Goal: Task Accomplishment & Management: Use online tool/utility

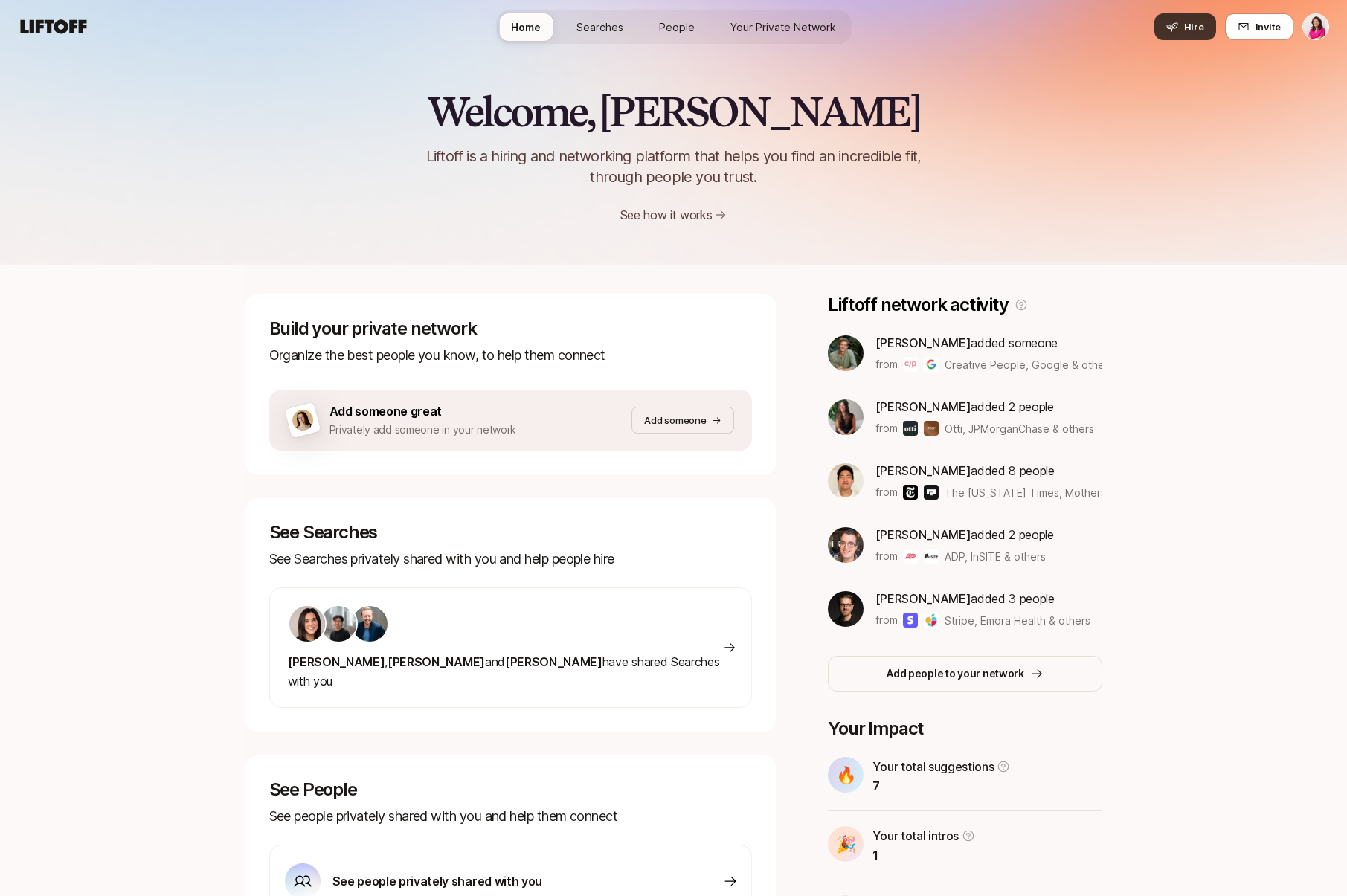
click at [1182, 25] on button "Hire" at bounding box center [1185, 26] width 62 height 27
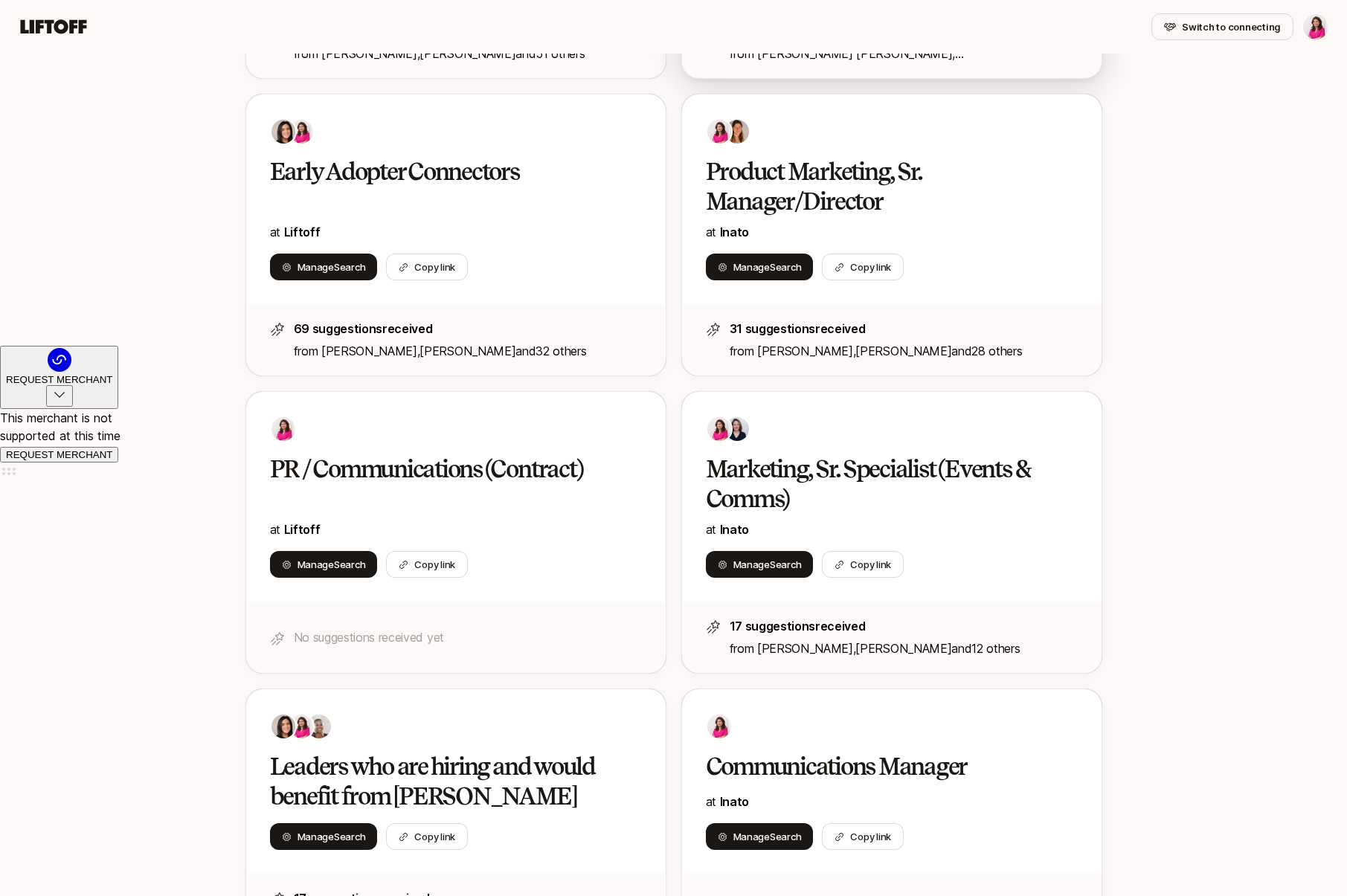
scroll to position [534, 0]
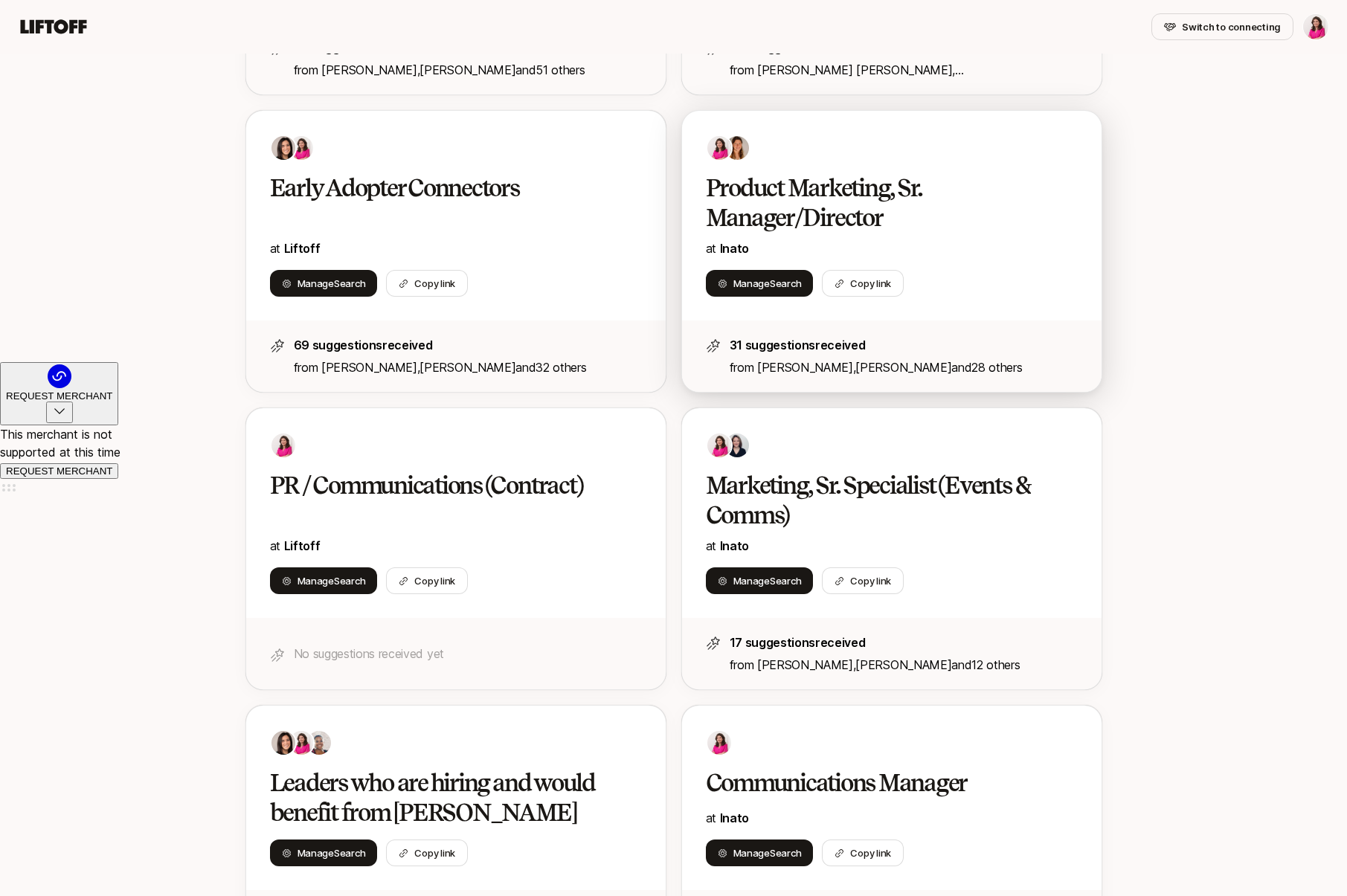
click at [826, 192] on h2 "Product Marketing, Sr. Manager/Director" at bounding box center [876, 203] width 340 height 60
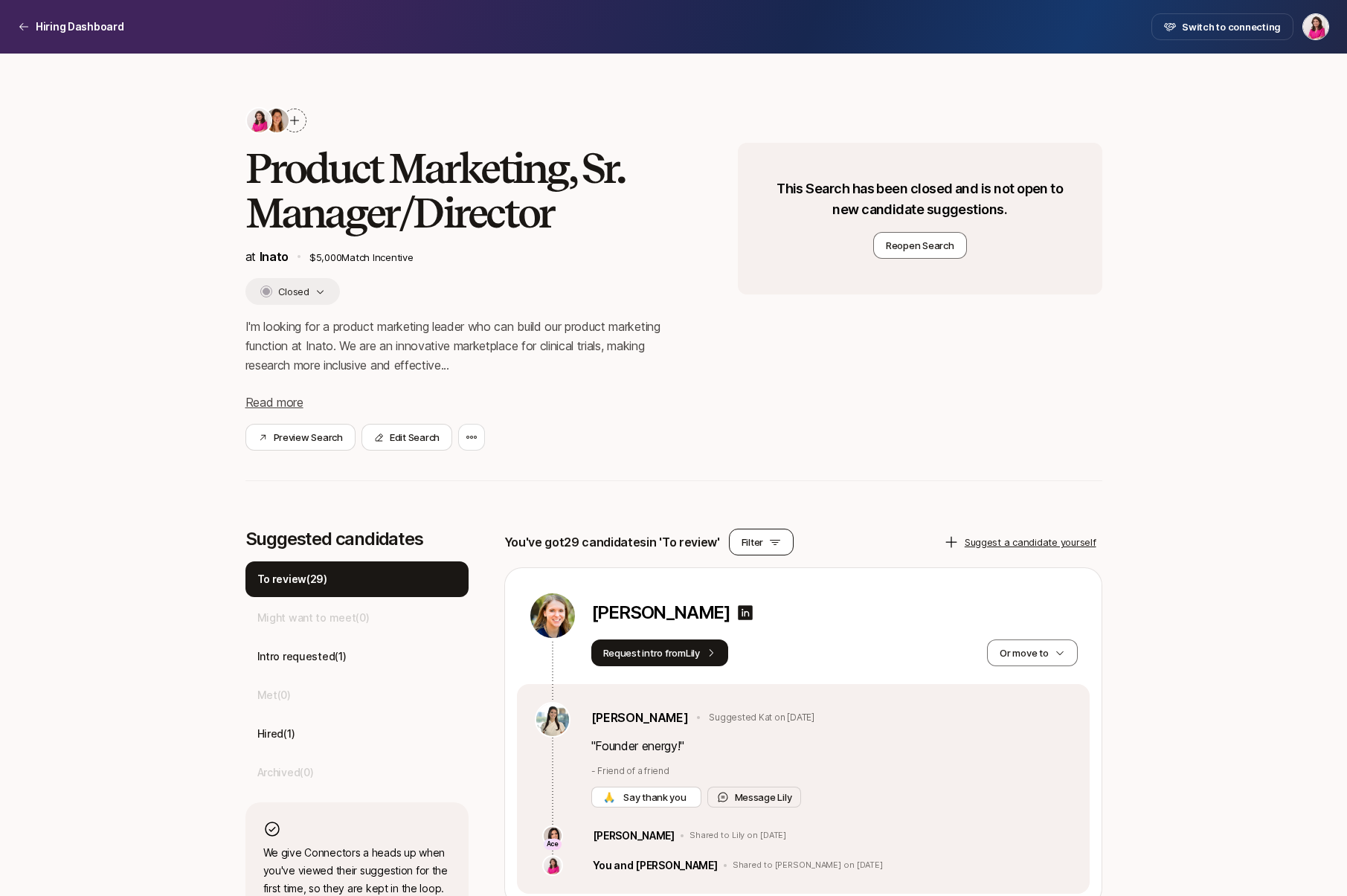
click at [763, 541] on button "Filter" at bounding box center [761, 542] width 65 height 27
click at [722, 445] on div "Product Marketing, Sr. Manager/Director at Inato $5,000 Match Incentive Closed …" at bounding box center [674, 278] width 857 height 344
click at [302, 651] on p "Intro requested ( 1 )" at bounding box center [302, 656] width 89 height 18
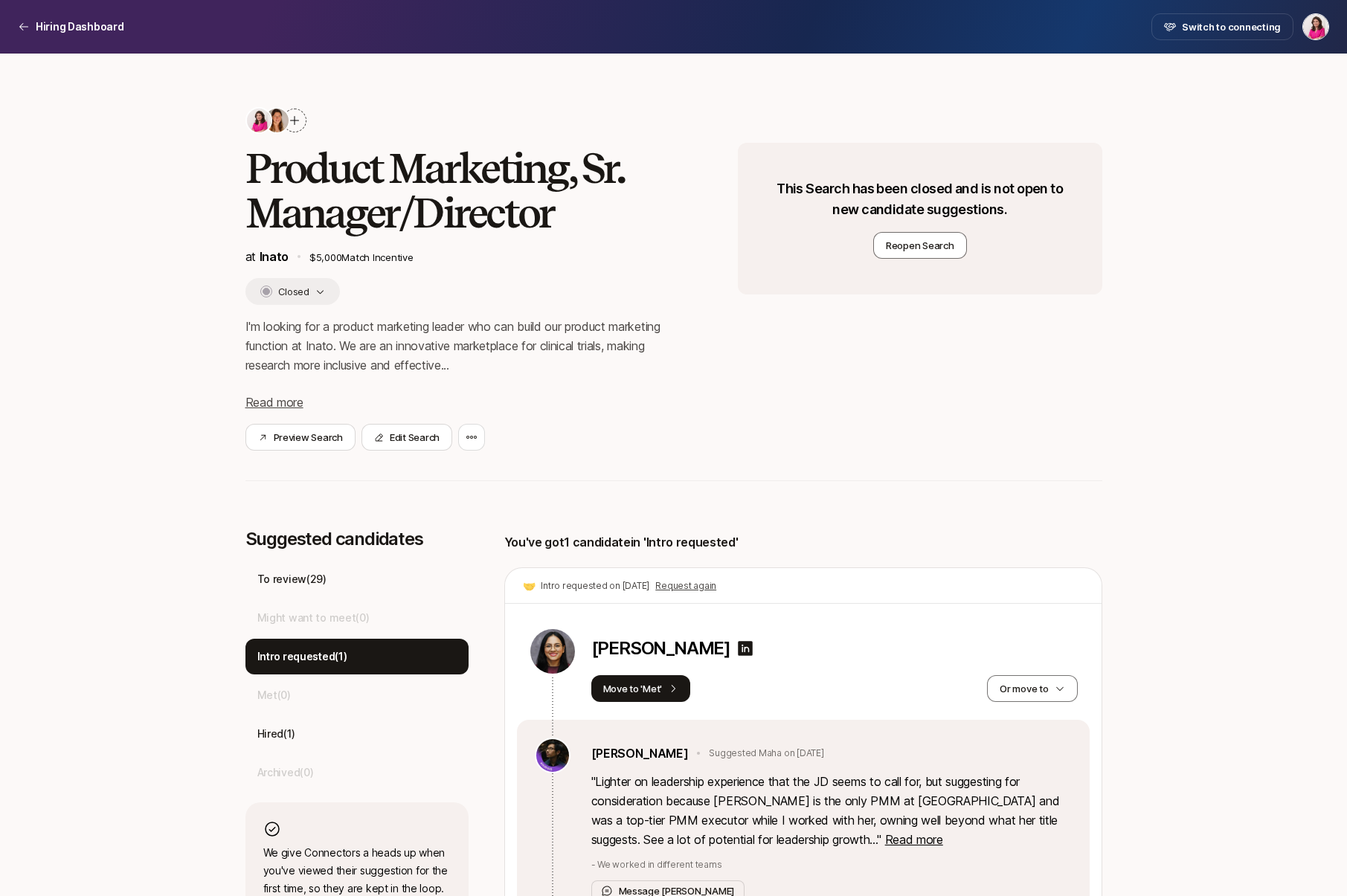
scroll to position [116, 0]
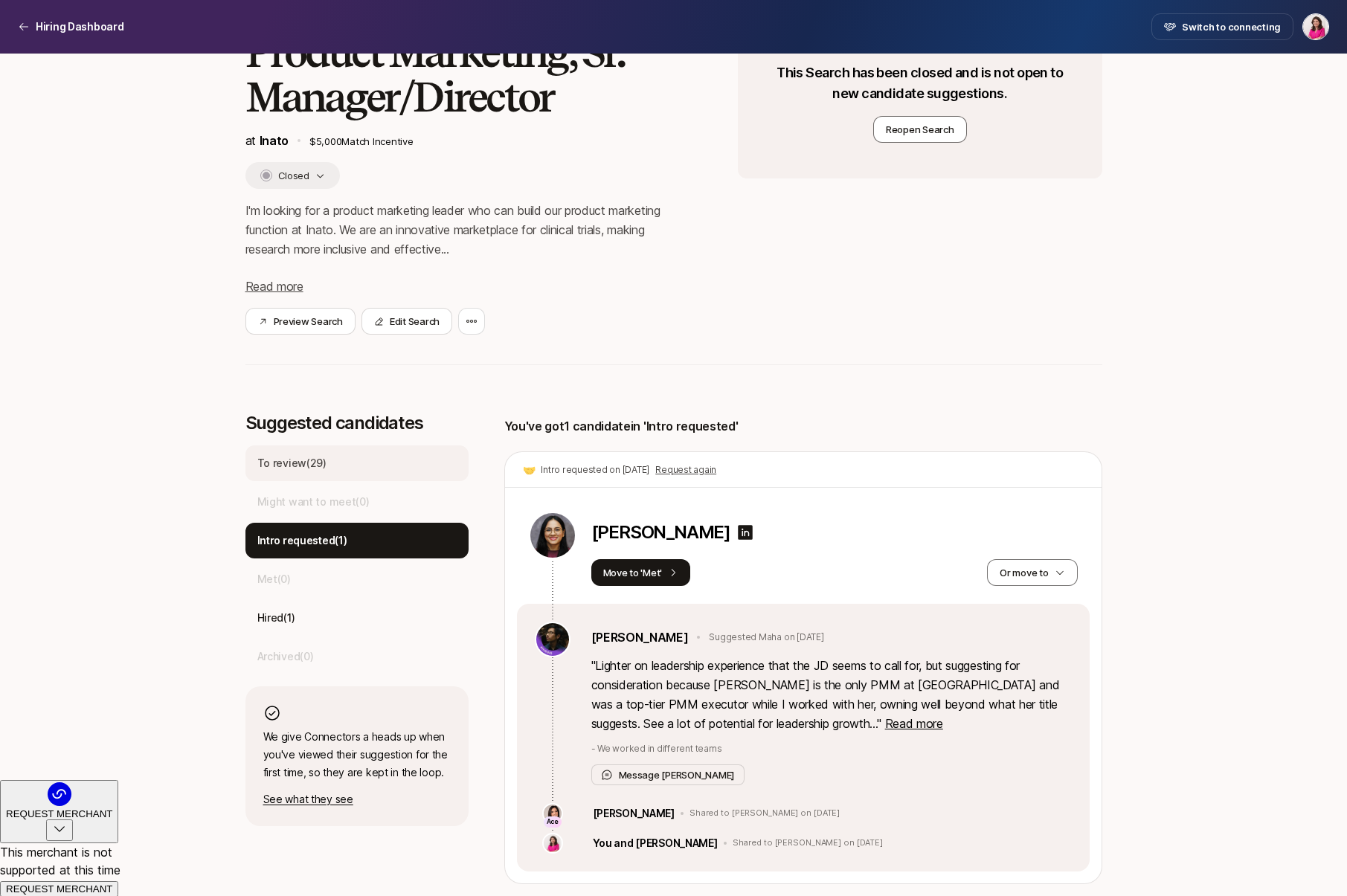
click at [327, 469] on div "To review ( 29 )" at bounding box center [357, 463] width 223 height 36
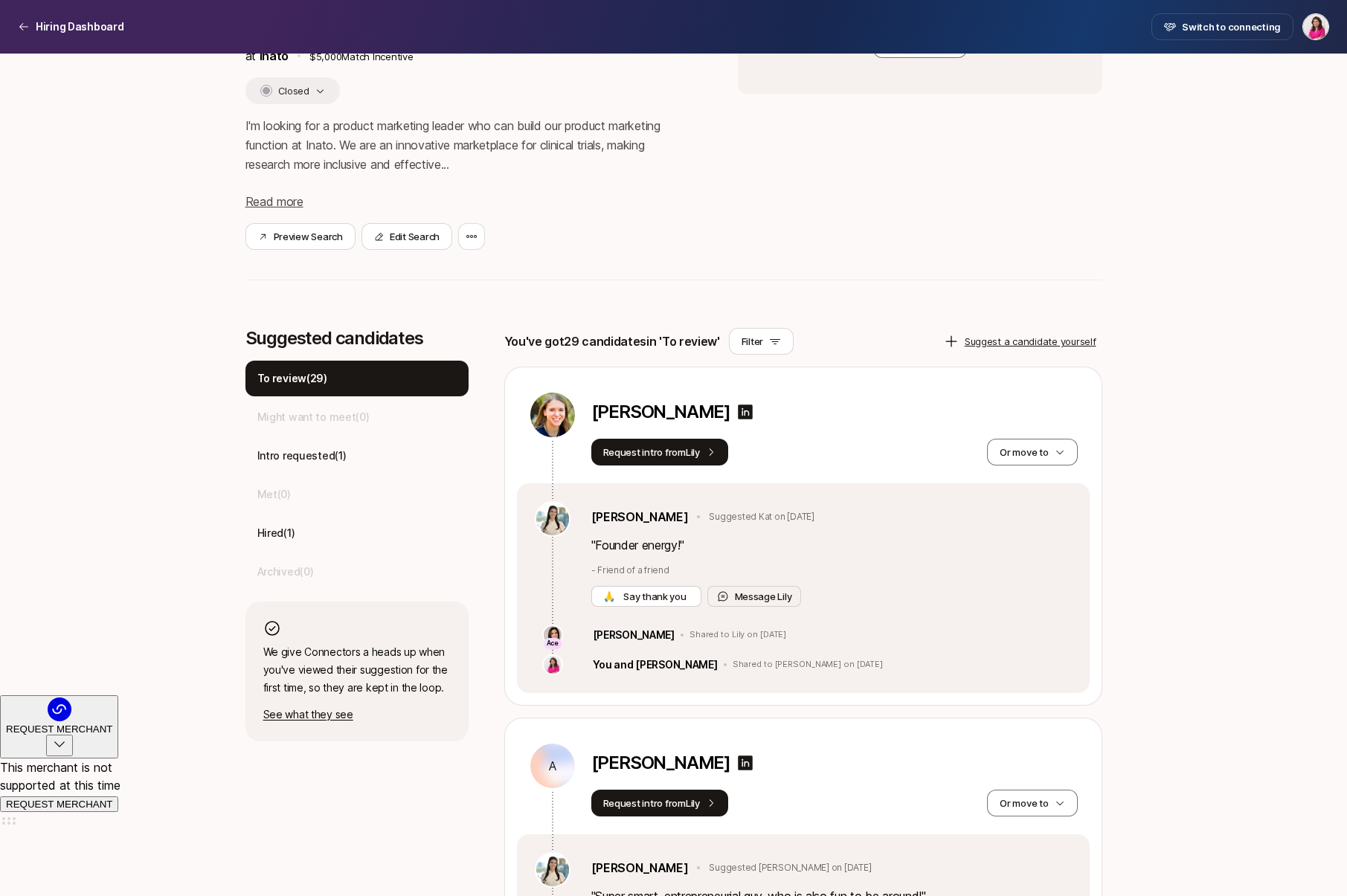
scroll to position [0, 0]
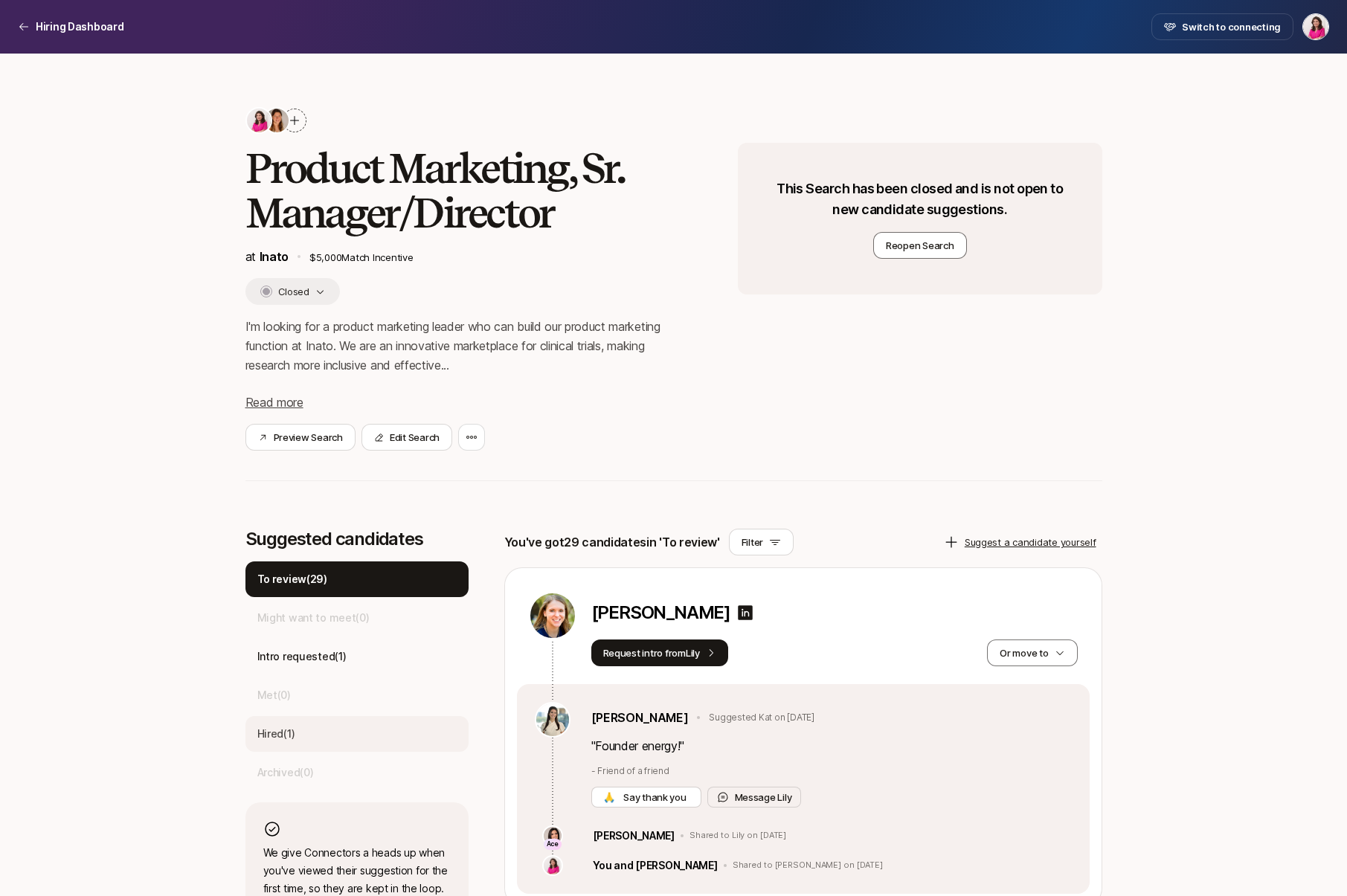
click at [308, 732] on div "Hired ( 1 )" at bounding box center [357, 734] width 223 height 36
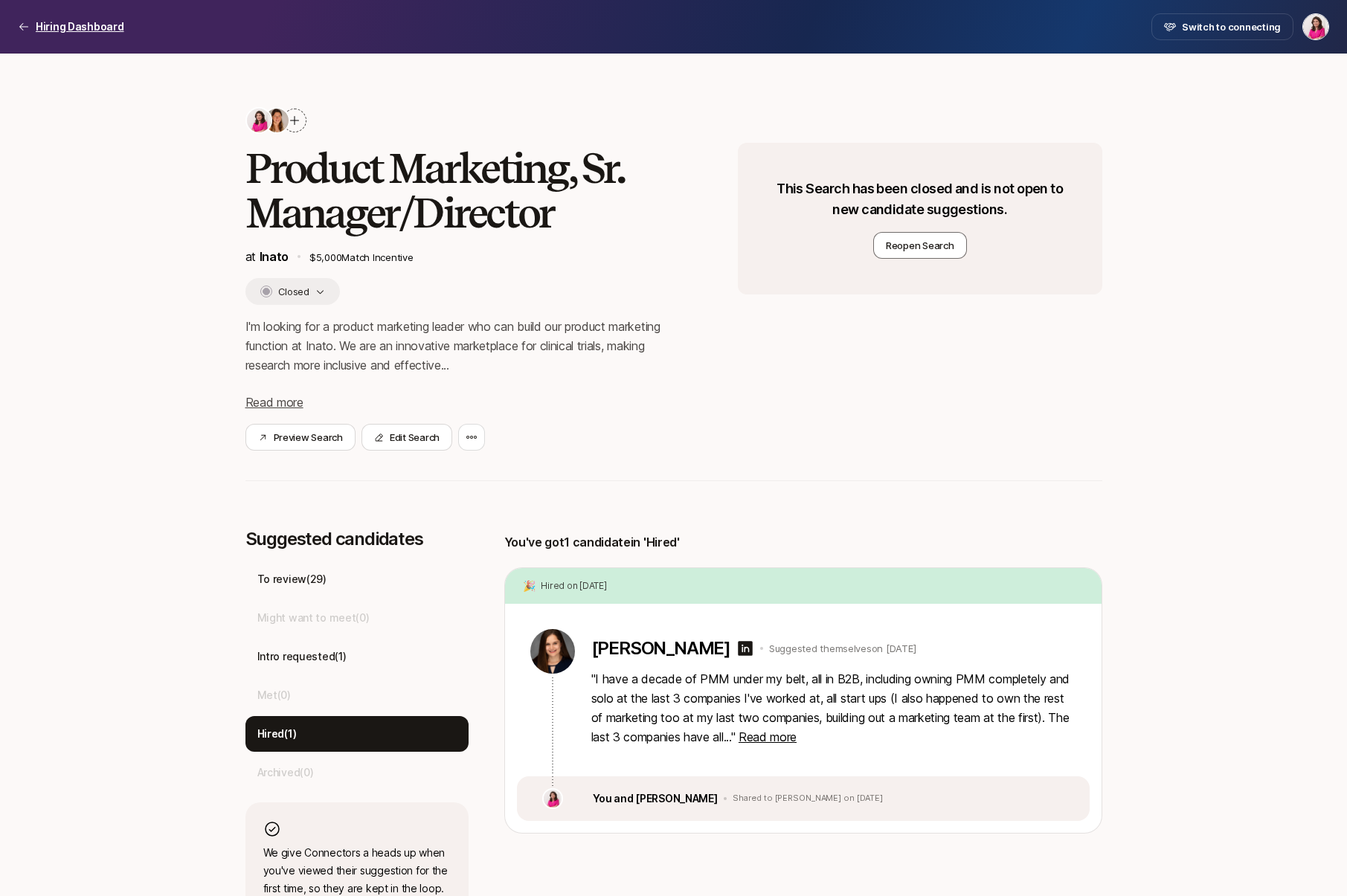
click at [73, 24] on p "Hiring Dashboard" at bounding box center [80, 26] width 88 height 18
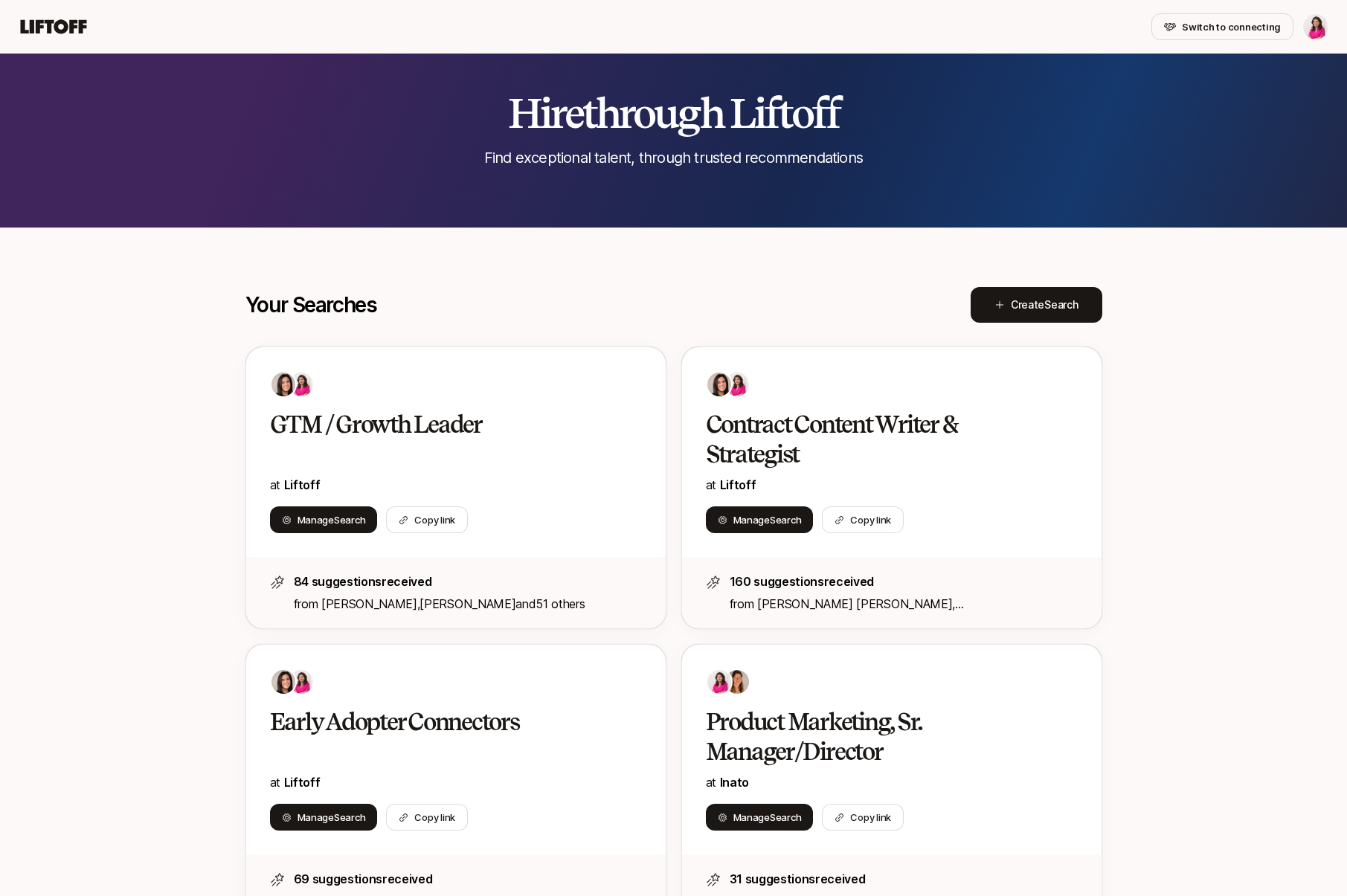
scroll to position [534, 0]
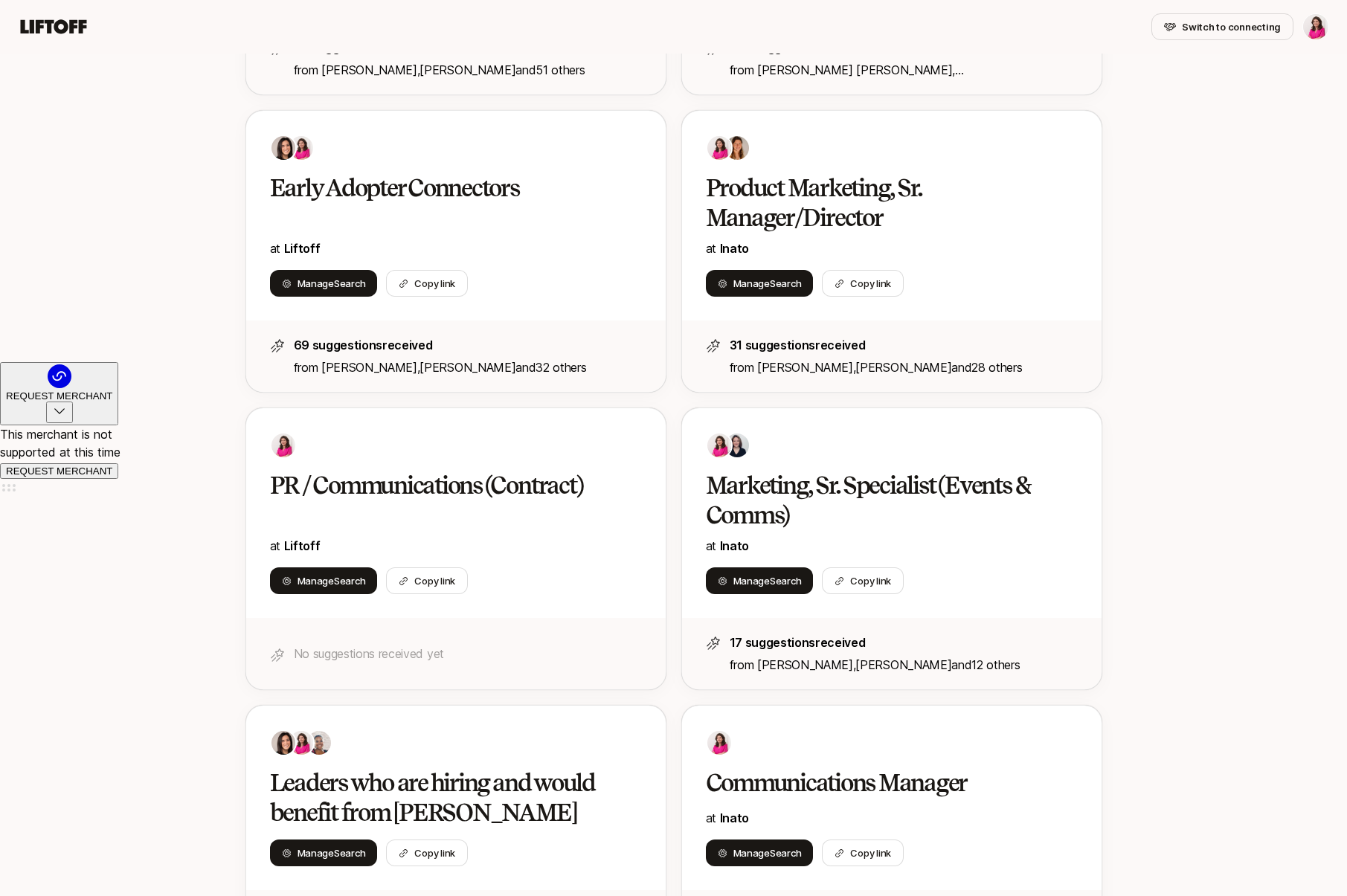
click at [66, 38] on div "Switch to connecting" at bounding box center [673, 26] width 1312 height 27
click at [60, 24] on icon at bounding box center [54, 26] width 67 height 14
